Goal: Information Seeking & Learning: Learn about a topic

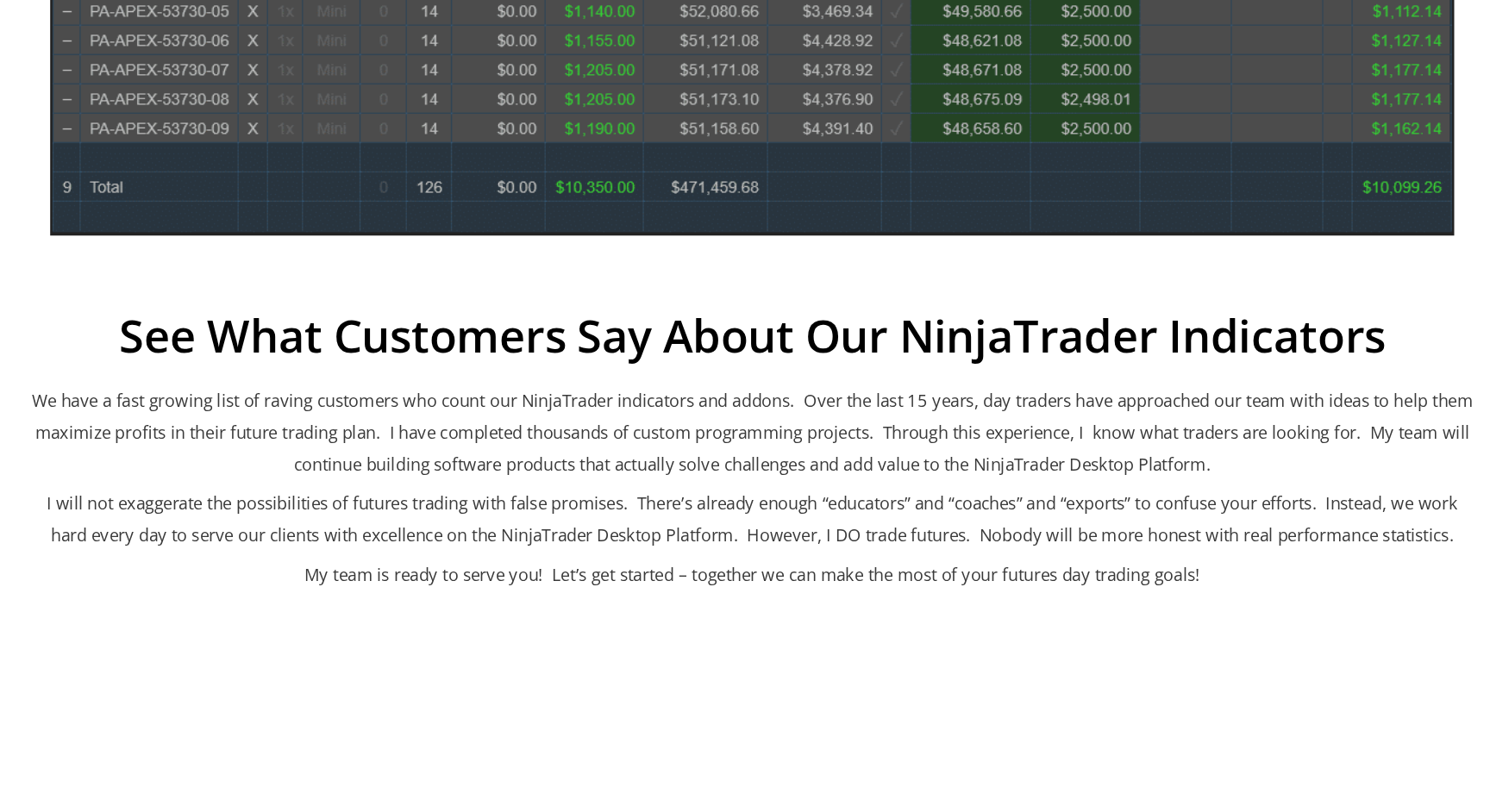
scroll to position [1009, 0]
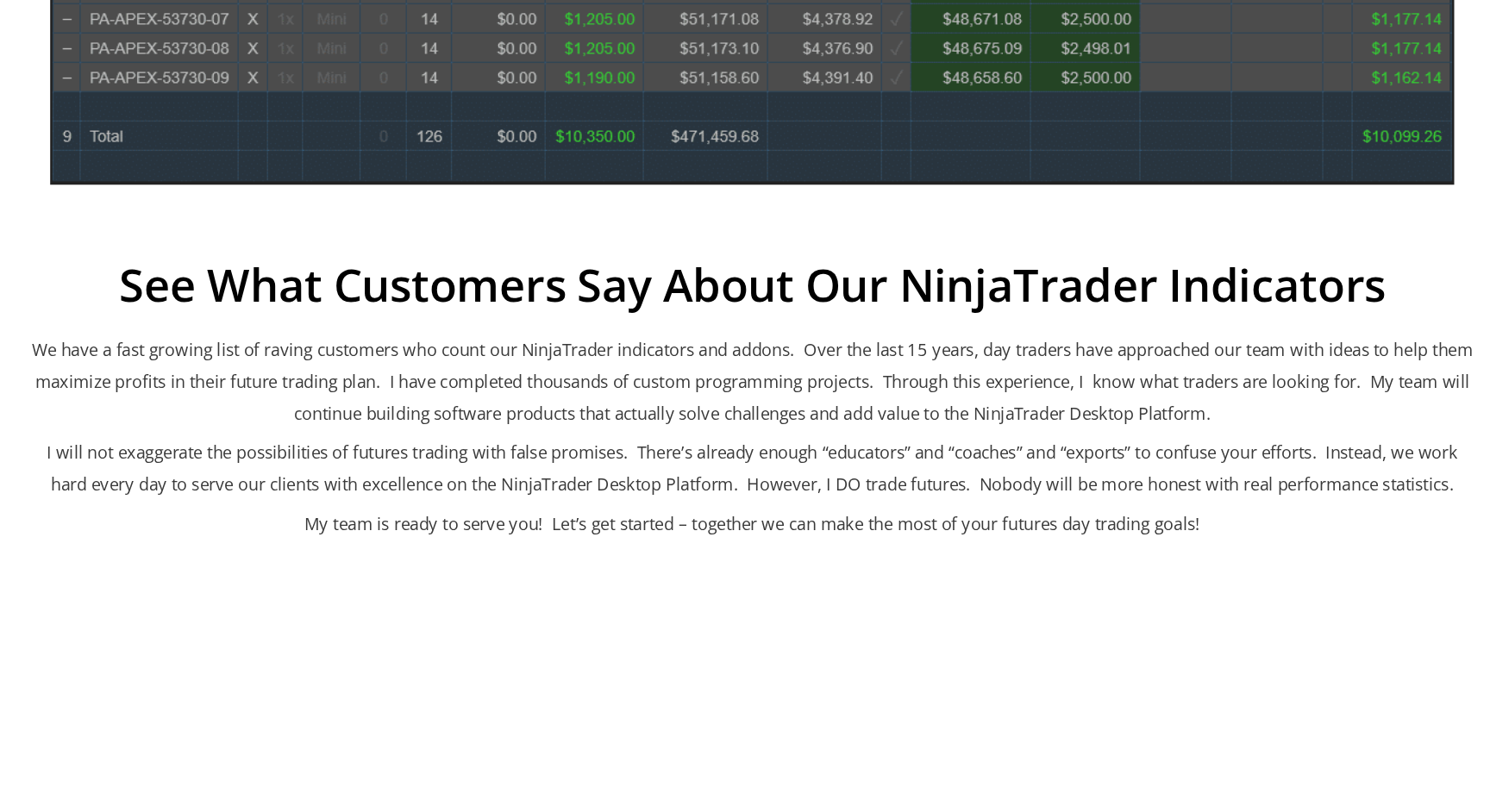
click at [715, 479] on p "We have a fast growing list of raving customers who count our NinjaTrader indic…" at bounding box center [740, 483] width 1104 height 72
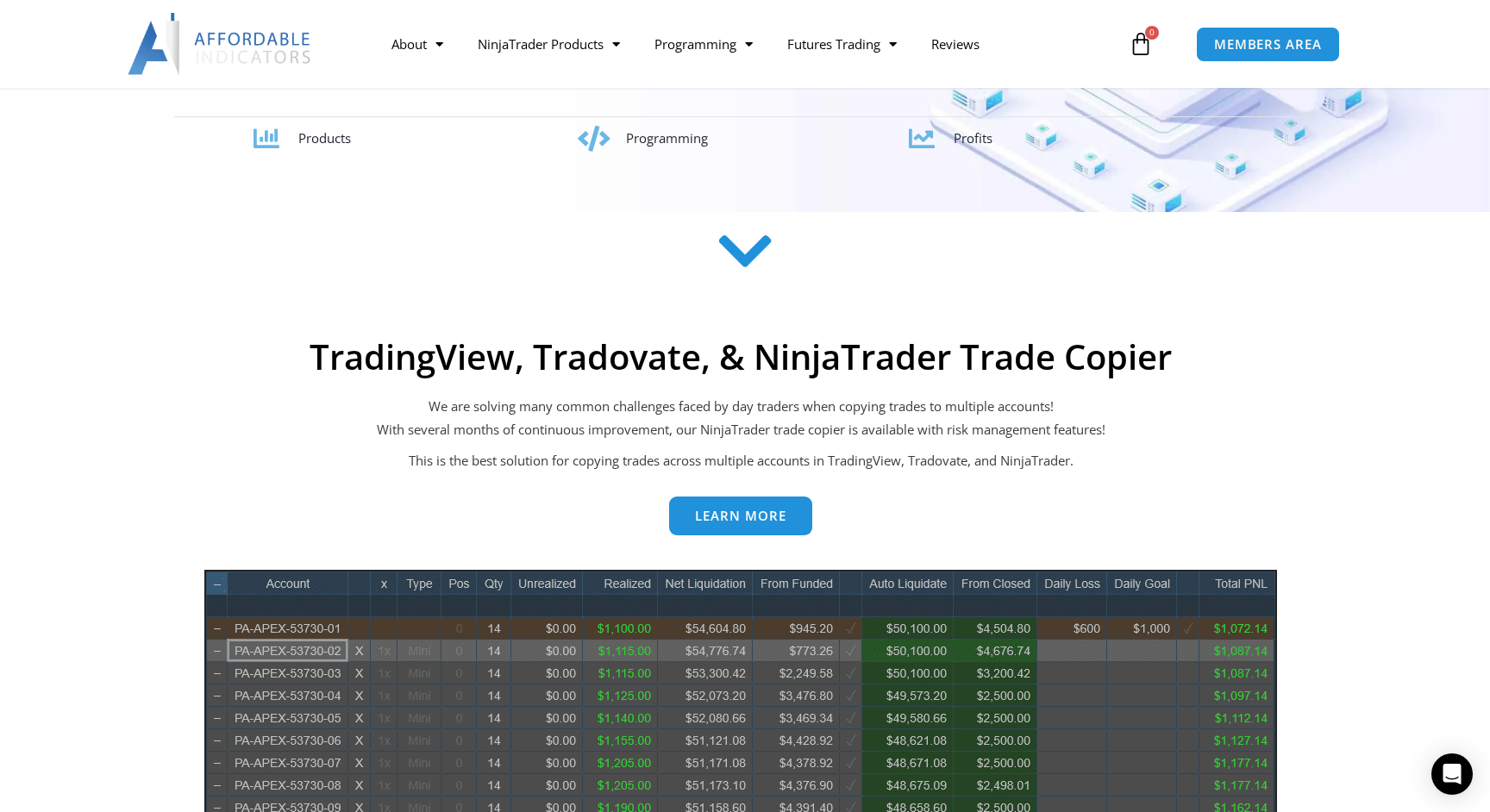
scroll to position [0, 0]
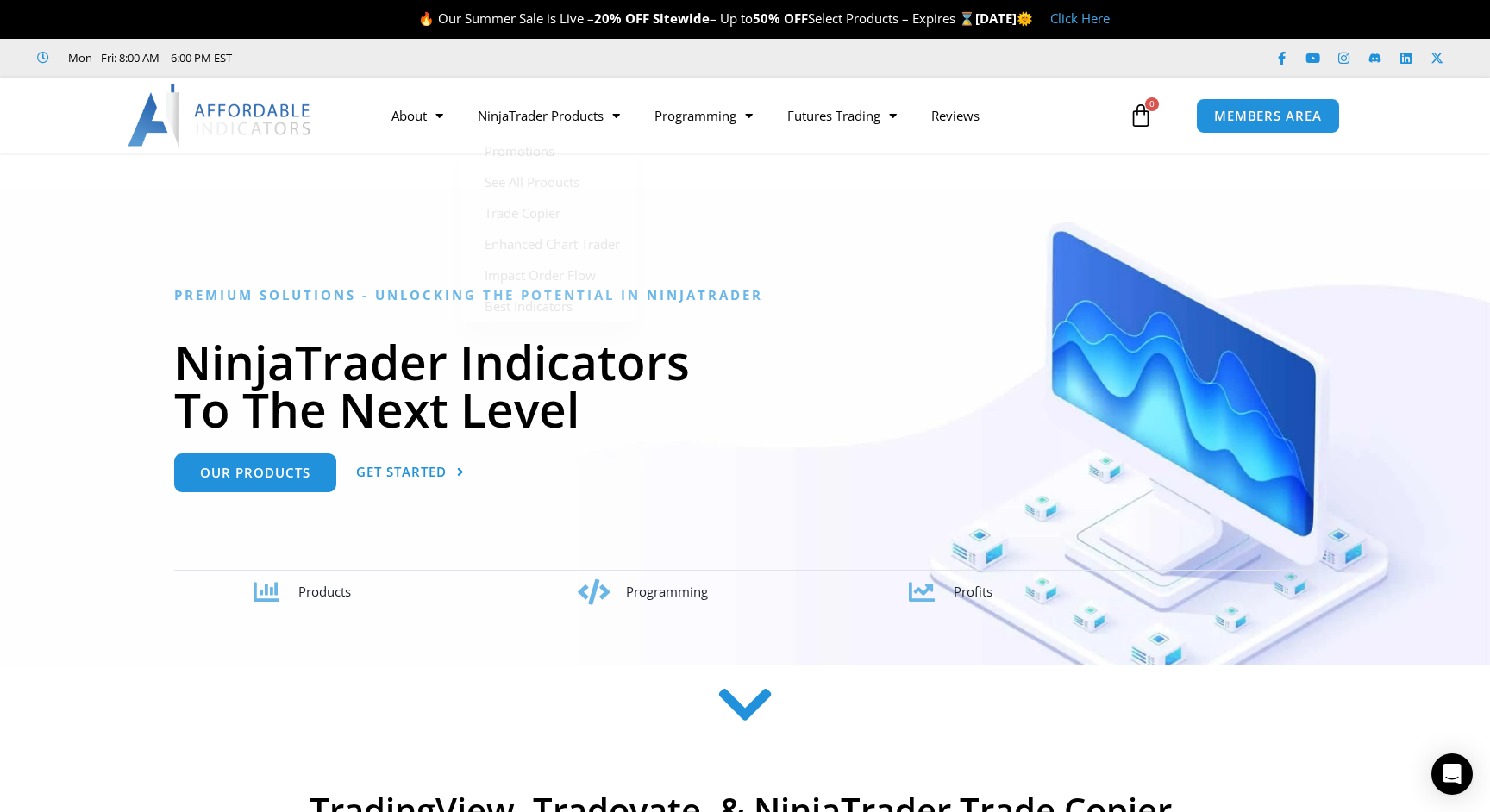
click at [1142, 124] on icon at bounding box center [1140, 115] width 24 height 24
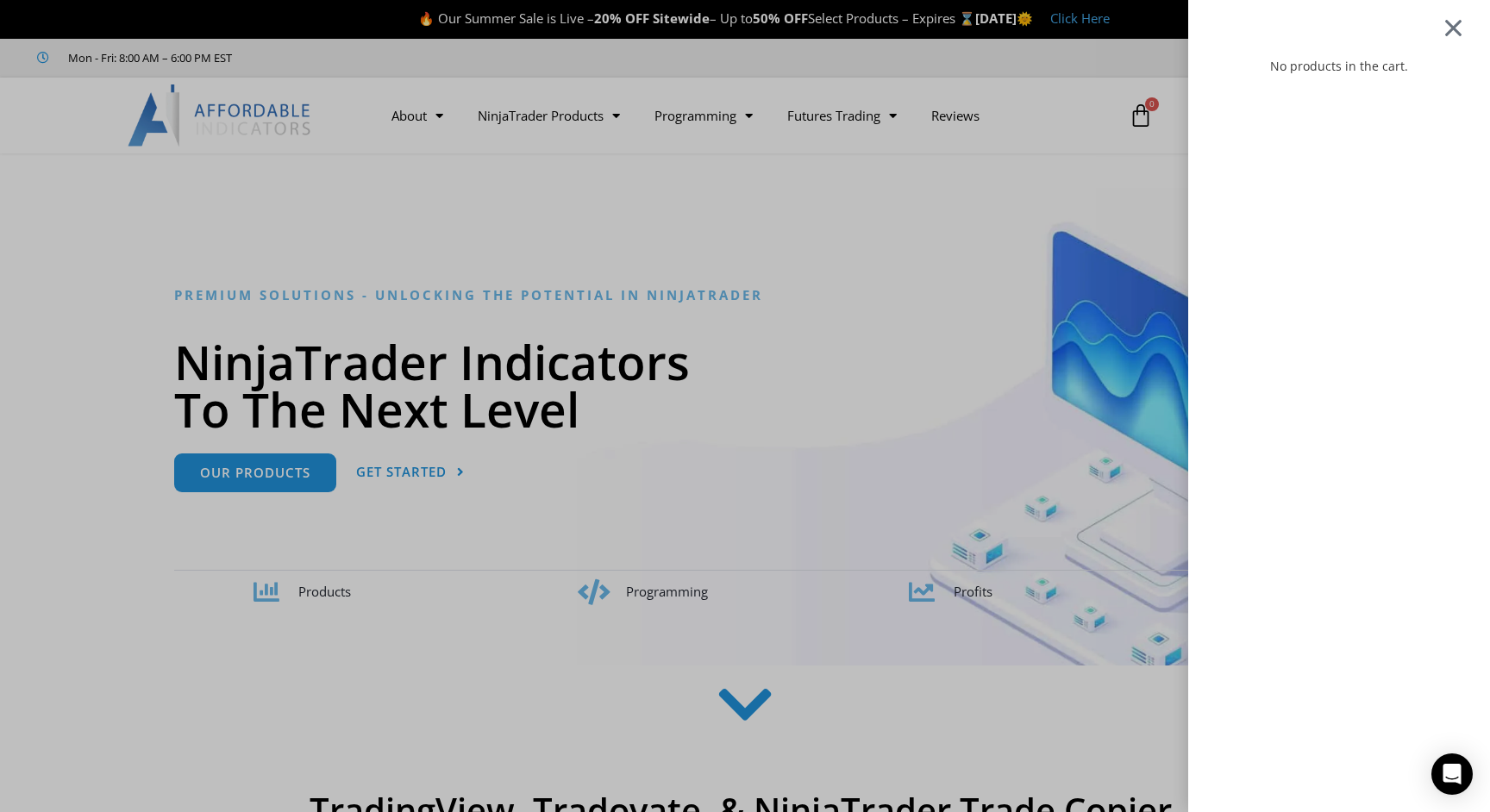
click at [1444, 34] on div at bounding box center [1453, 27] width 21 height 20
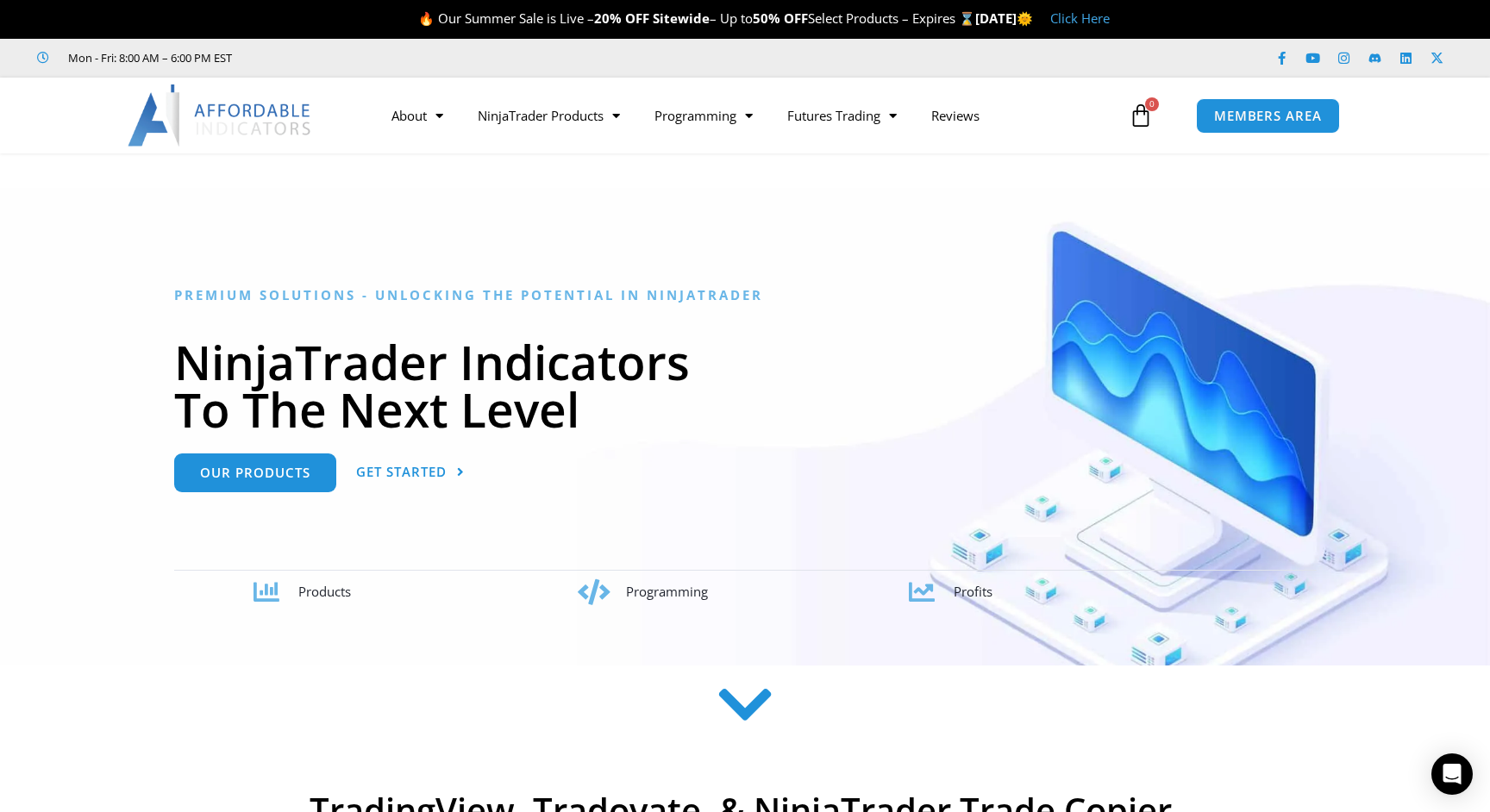
click at [1109, 23] on link "Click Here" at bounding box center [1080, 18] width 60 height 17
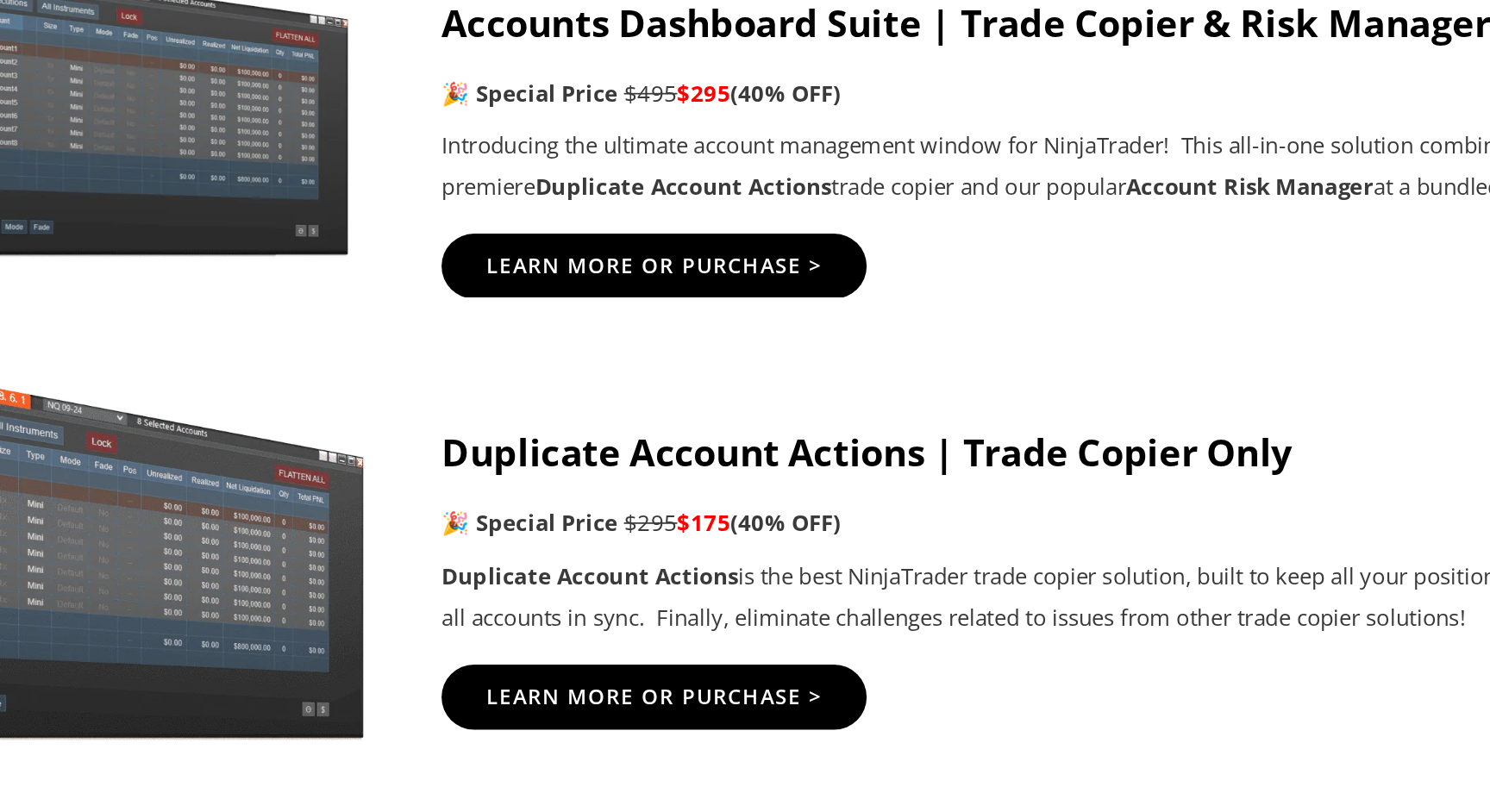
scroll to position [868, 0]
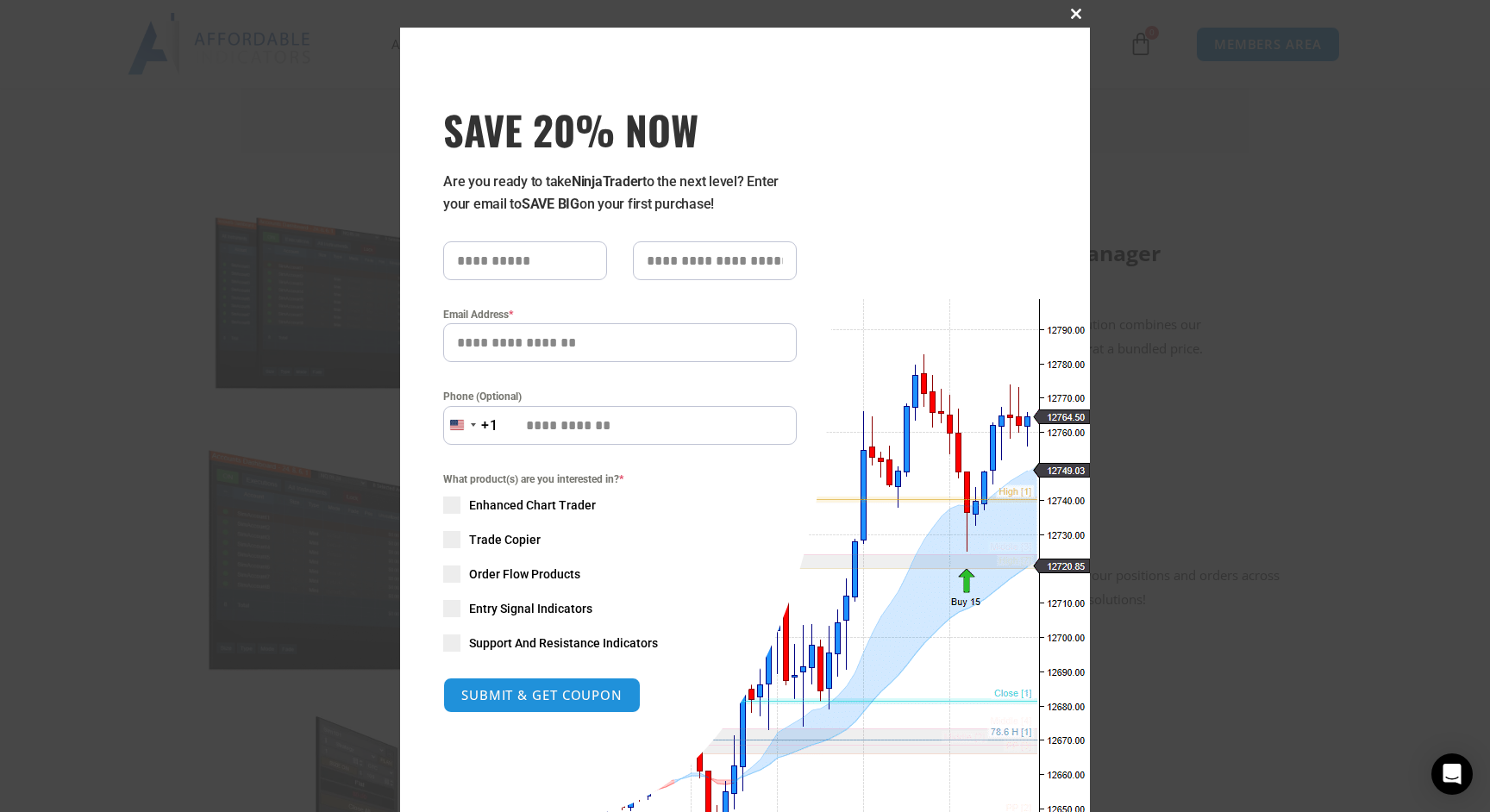
click at [1071, 13] on span at bounding box center [1076, 13] width 28 height 11
